Goal: Task Accomplishment & Management: Manage account settings

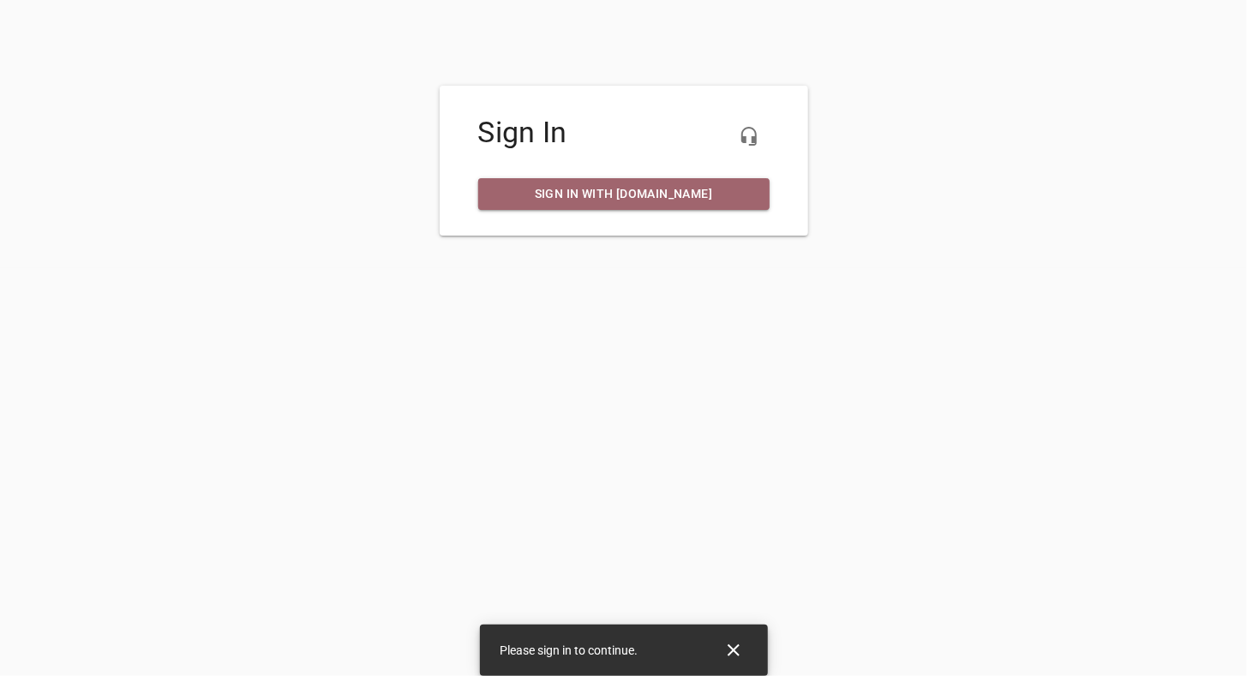
click at [639, 191] on span "Sign in with [DOMAIN_NAME]" at bounding box center [624, 193] width 264 height 21
click at [684, 191] on span "Sign in with [DOMAIN_NAME]" at bounding box center [624, 193] width 264 height 21
